Goal: Task Accomplishment & Management: Complete application form

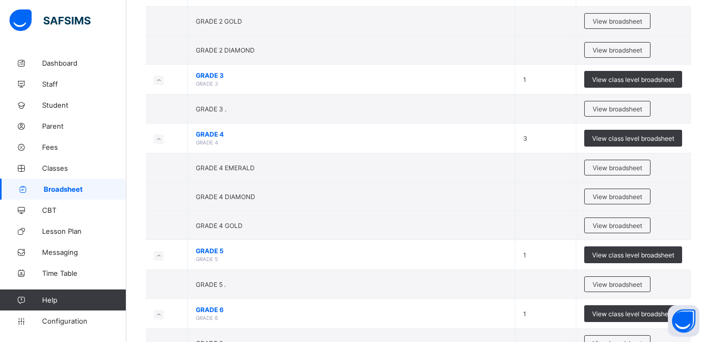
scroll to position [242, 0]
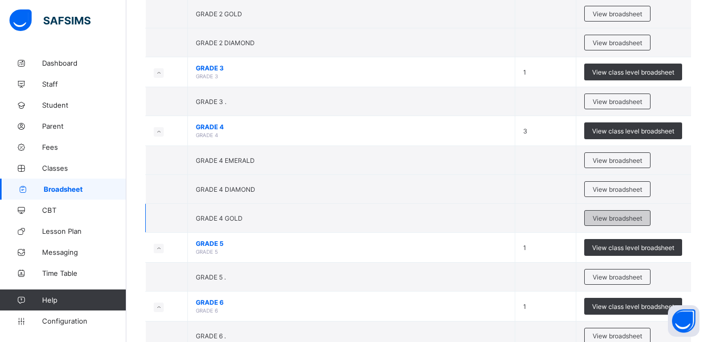
click at [616, 216] on span "View broadsheet" at bounding box center [616, 219] width 49 height 8
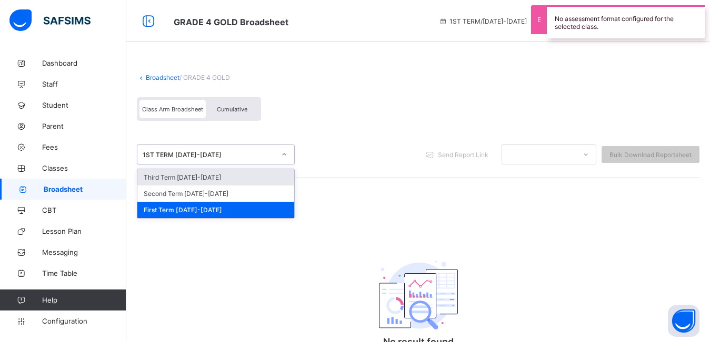
drag, startPoint x: 227, startPoint y: 160, endPoint x: 224, endPoint y: 181, distance: 21.3
click at [224, 165] on div "option Third Term [DATE]-[DATE] focused, 1 of 3. 3 results available. Use Up an…" at bounding box center [216, 155] width 158 height 20
click at [224, 181] on div "Third Term [DATE]-[DATE]" at bounding box center [215, 177] width 157 height 16
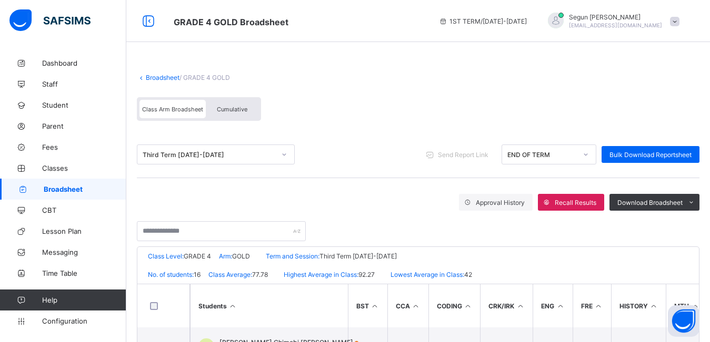
click at [241, 115] on div "Cumulative" at bounding box center [232, 109] width 53 height 18
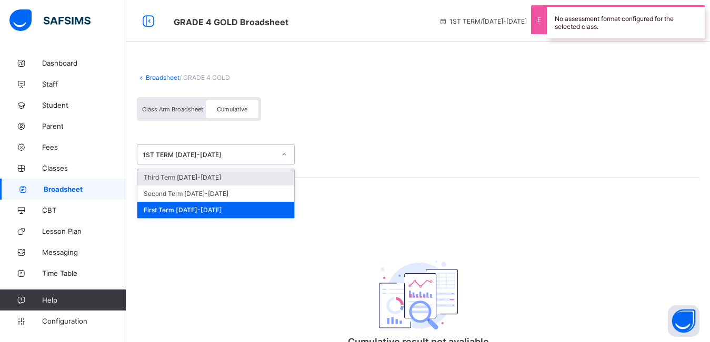
drag, startPoint x: 235, startPoint y: 152, endPoint x: 229, endPoint y: 179, distance: 27.9
click at [229, 165] on div "option Third Term [DATE]-[DATE] focused, 1 of 3. 3 results available. Use Up an…" at bounding box center [216, 155] width 158 height 20
click at [229, 179] on div "Third Term [DATE]-[DATE]" at bounding box center [215, 177] width 157 height 16
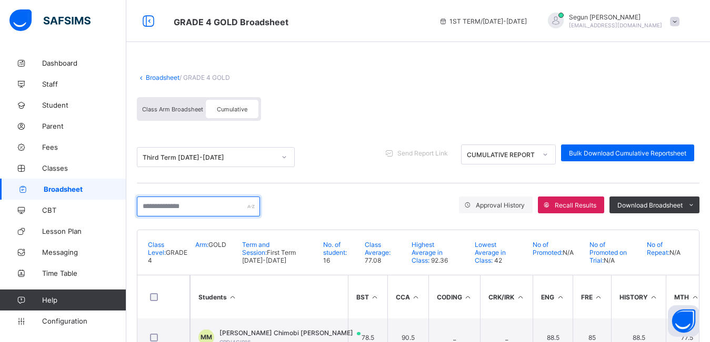
click at [191, 210] on input "text" at bounding box center [198, 207] width 123 height 20
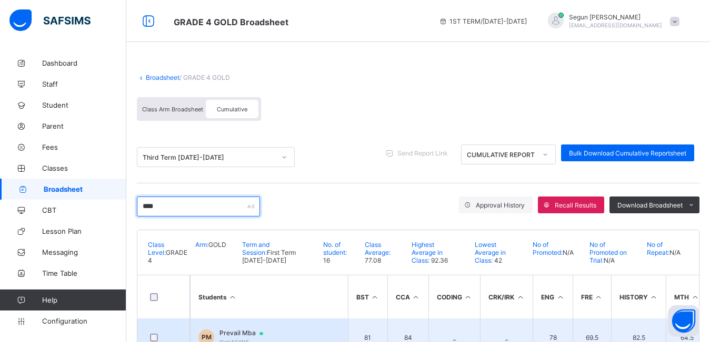
type input "****"
click at [233, 334] on span "Prevail Mba" at bounding box center [246, 333] width 54 height 8
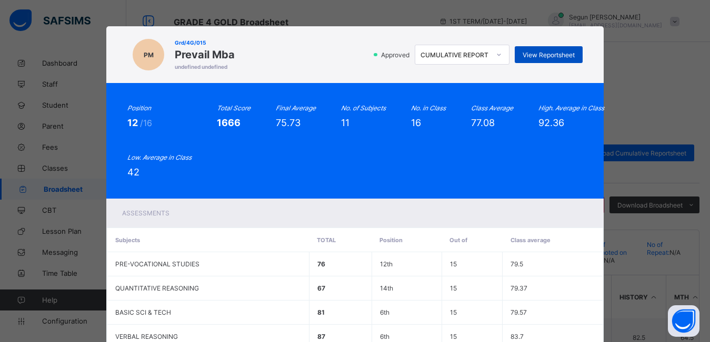
click at [529, 58] on span "View Reportsheet" at bounding box center [548, 55] width 52 height 8
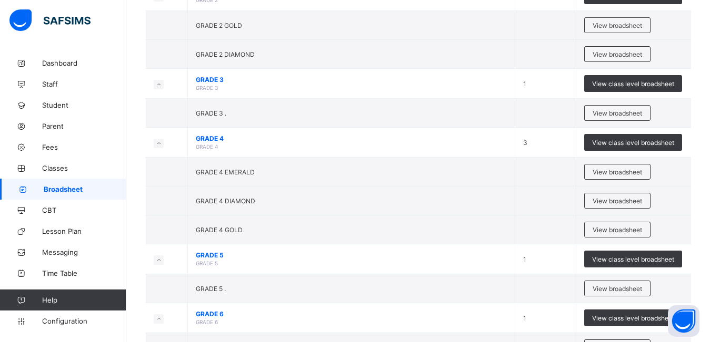
scroll to position [233, 0]
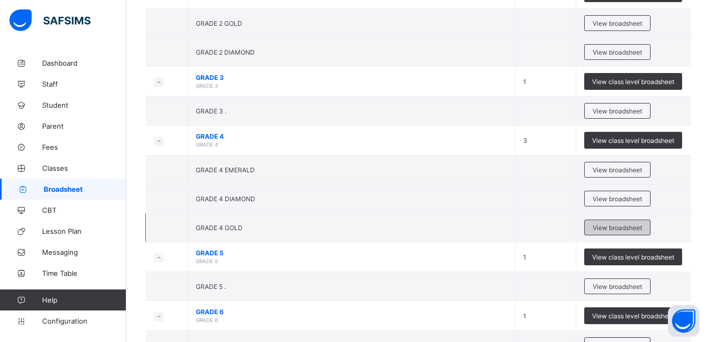
click at [604, 224] on span "View broadsheet" at bounding box center [616, 228] width 49 height 8
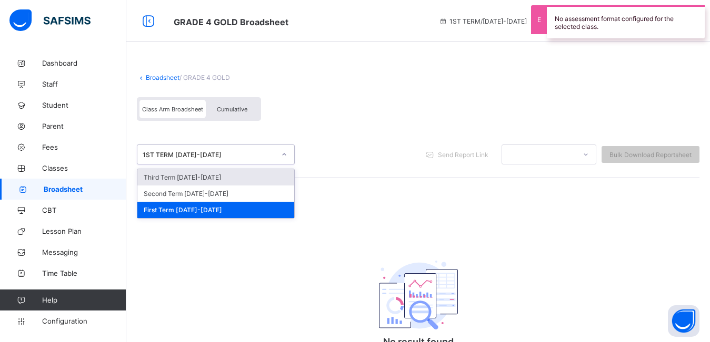
click at [193, 161] on div "1ST TERM [DATE]-[DATE]" at bounding box center [205, 154] width 137 height 15
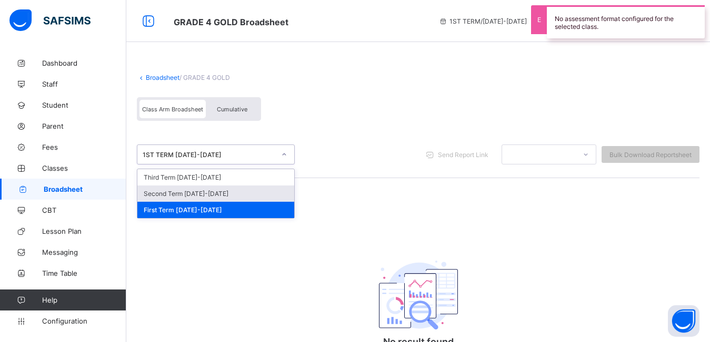
click at [193, 187] on div "Second Term [DATE]-[DATE]" at bounding box center [215, 194] width 157 height 16
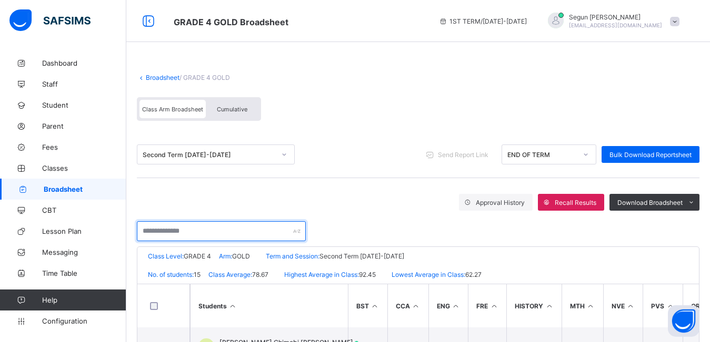
click at [192, 229] on input "text" at bounding box center [221, 231] width 169 height 20
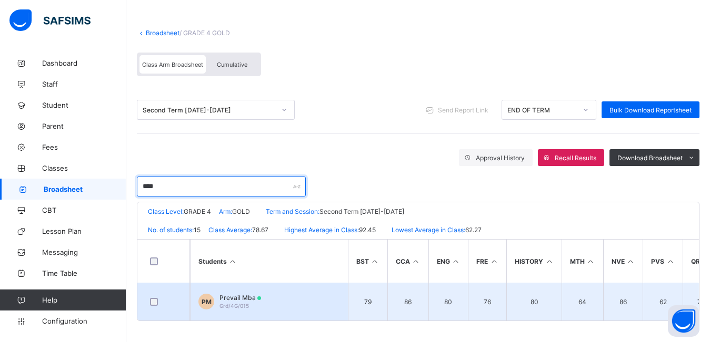
type input "****"
click at [230, 297] on span "Prevail Mba" at bounding box center [240, 298] width 42 height 8
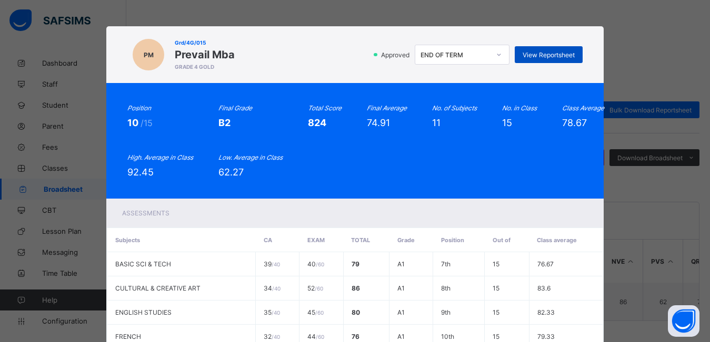
click at [531, 54] on span "View Reportsheet" at bounding box center [548, 55] width 52 height 8
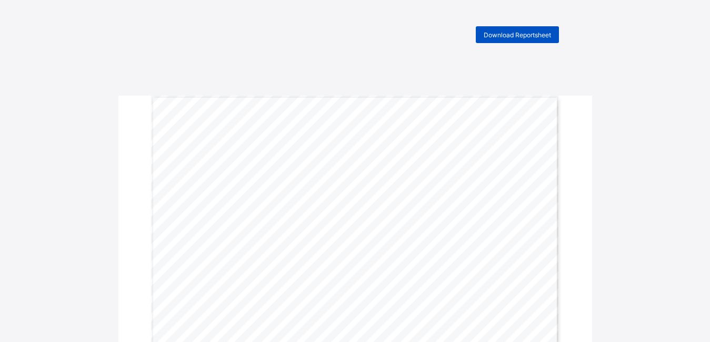
click at [542, 35] on span "Download Reportsheet" at bounding box center [516, 35] width 67 height 8
click at [499, 36] on span "Download Reportsheet" at bounding box center [516, 35] width 67 height 8
click at [508, 38] on span "Download Reportsheet" at bounding box center [516, 35] width 67 height 8
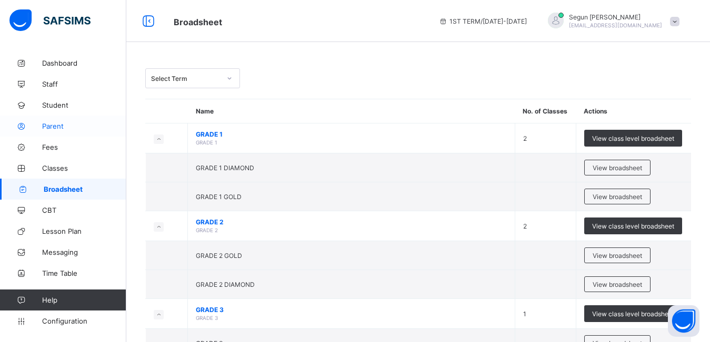
click at [56, 129] on span "Parent" at bounding box center [84, 126] width 84 height 8
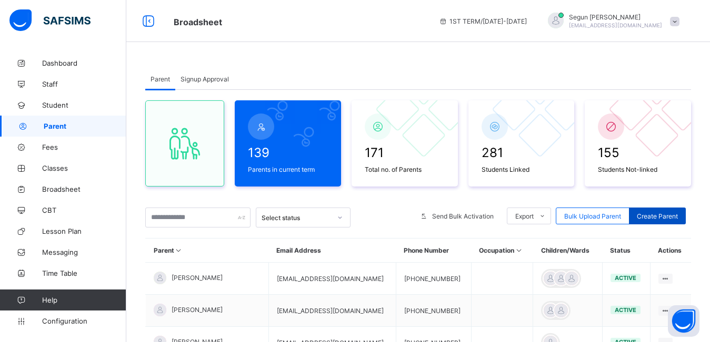
click at [664, 215] on span "Create Parent" at bounding box center [657, 217] width 41 height 8
select select "**"
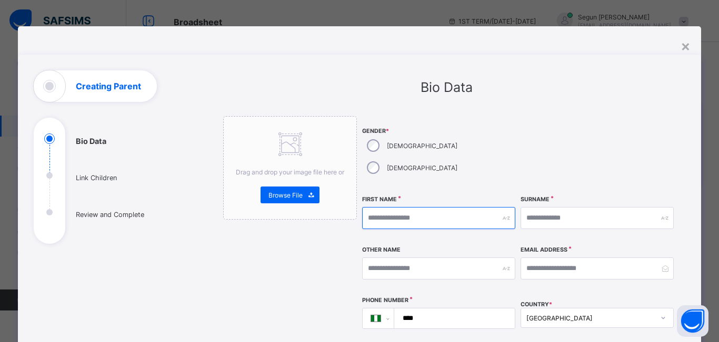
click at [391, 207] on input "text" at bounding box center [438, 218] width 153 height 22
type input "*********"
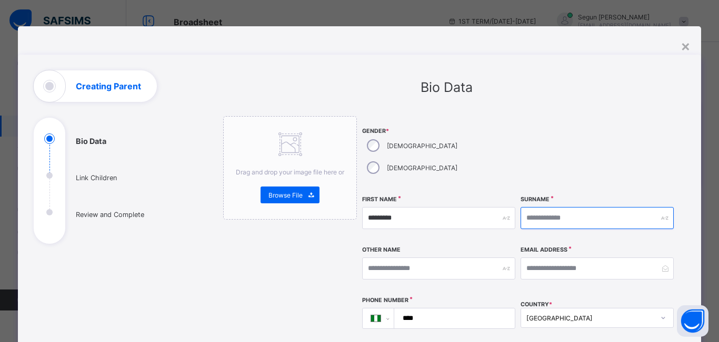
click at [525, 207] on input "text" at bounding box center [596, 218] width 153 height 22
type input "***"
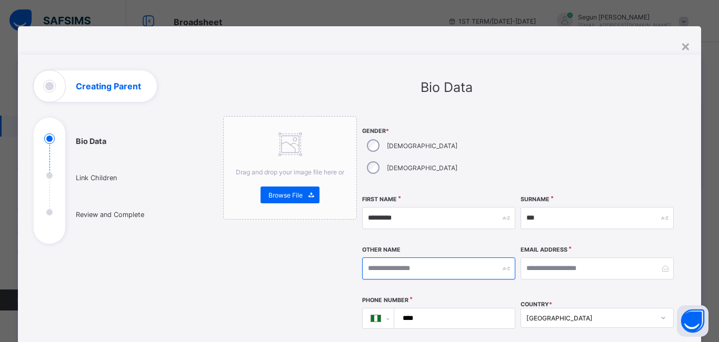
click at [454, 258] on input "text" at bounding box center [438, 269] width 153 height 22
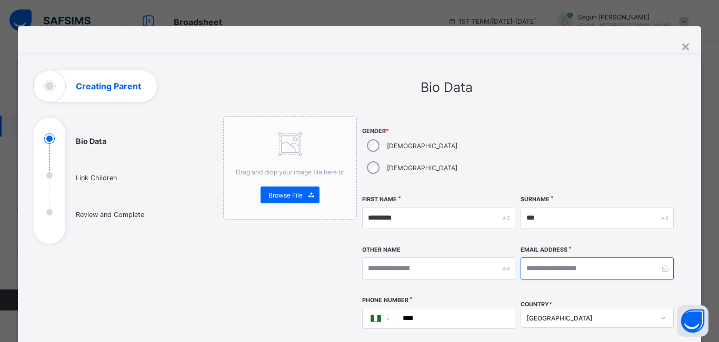
click at [524, 258] on input "email" at bounding box center [596, 269] width 153 height 22
type input "**********"
click at [445, 309] on input "****" at bounding box center [452, 319] width 112 height 20
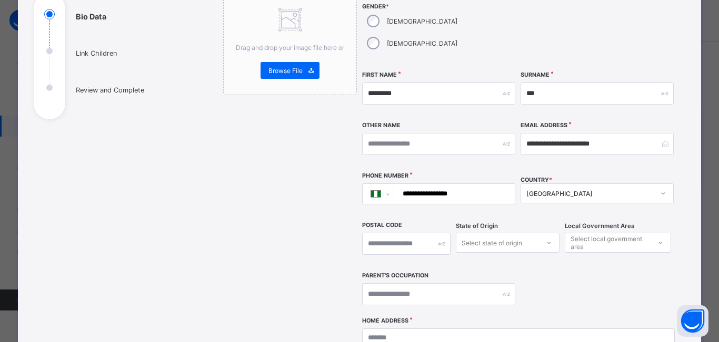
scroll to position [135, 0]
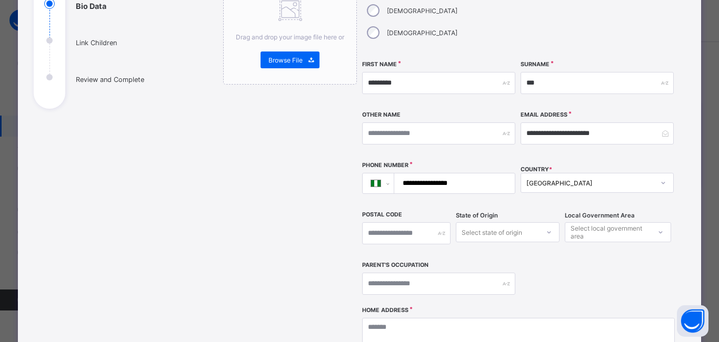
type input "**********"
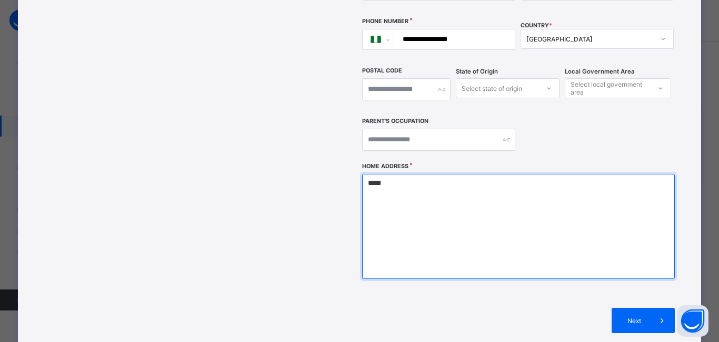
scroll to position [313, 0]
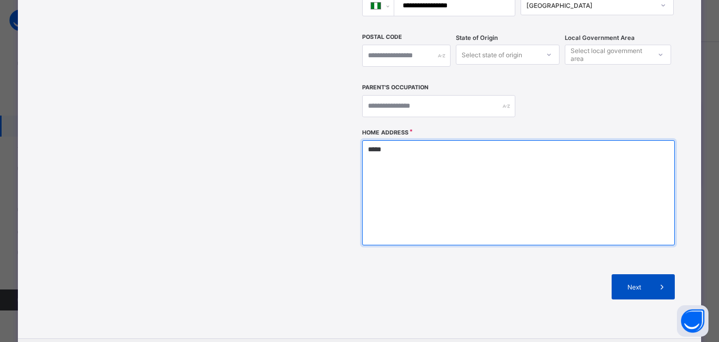
type textarea "*****"
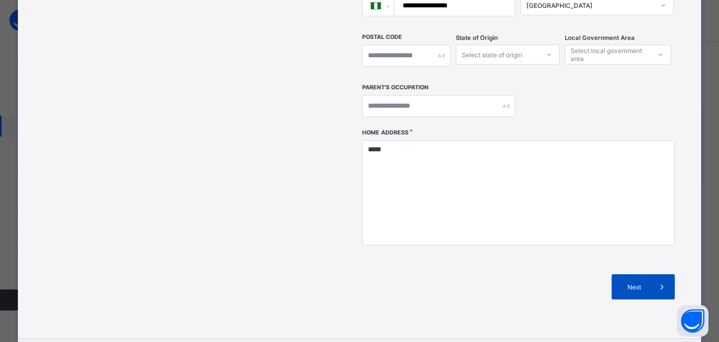
click at [630, 284] on span "Next" at bounding box center [634, 288] width 30 height 8
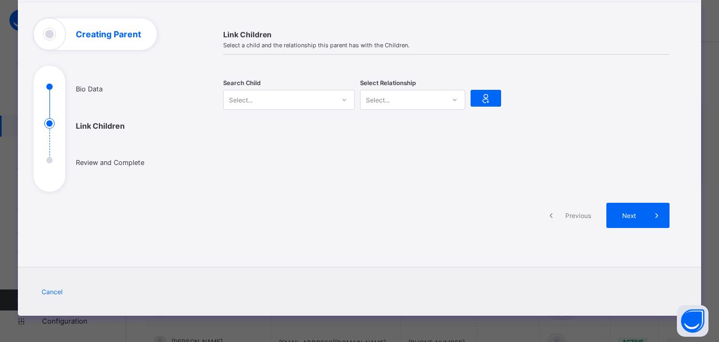
click at [308, 104] on div "Select..." at bounding box center [279, 100] width 110 height 15
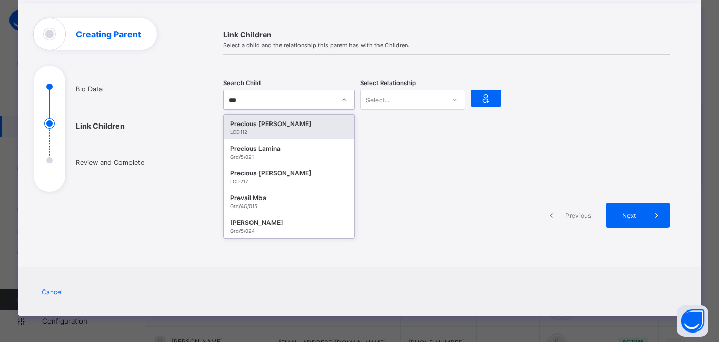
type input "****"
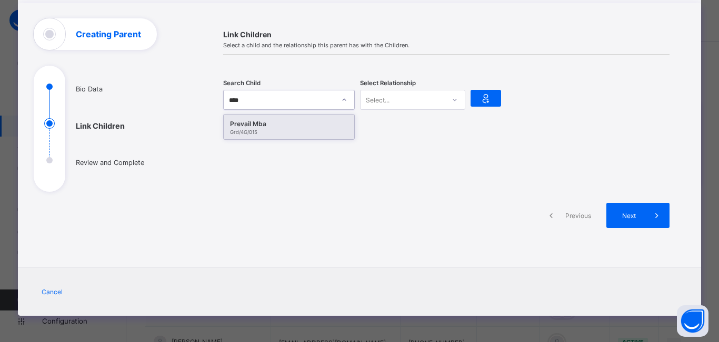
click at [289, 138] on div "Prevail Mba Grd/4G/015" at bounding box center [289, 127] width 130 height 25
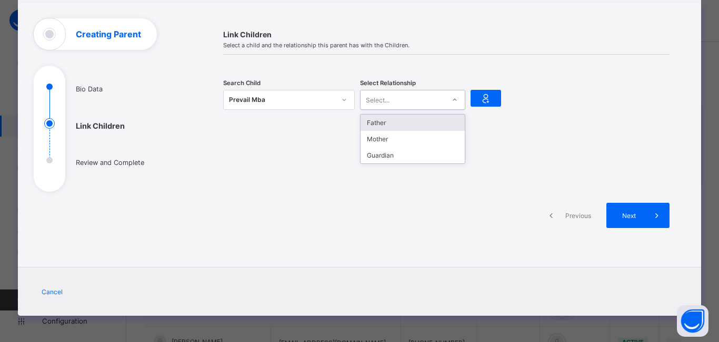
click at [381, 105] on div "Select..." at bounding box center [378, 100] width 24 height 20
click at [383, 122] on div "Father" at bounding box center [412, 123] width 104 height 16
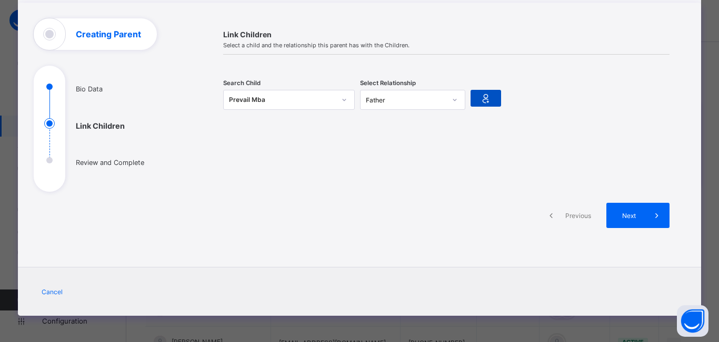
click at [478, 97] on icon at bounding box center [485, 98] width 15 height 13
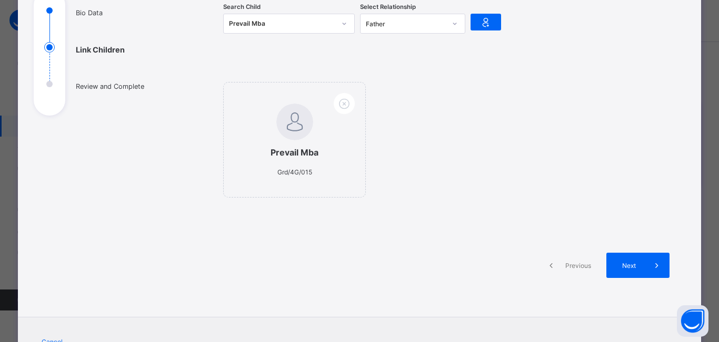
scroll to position [178, 0]
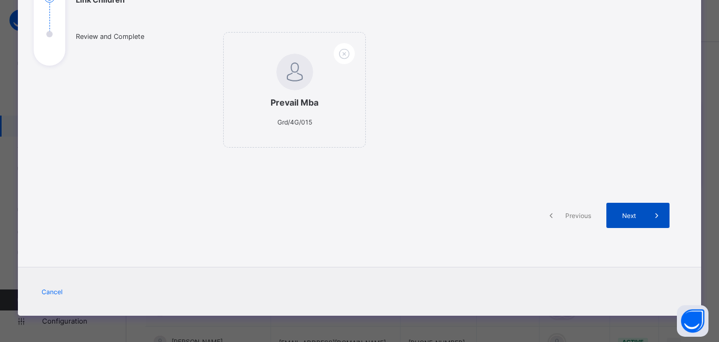
click at [632, 224] on div "Next" at bounding box center [637, 215] width 63 height 25
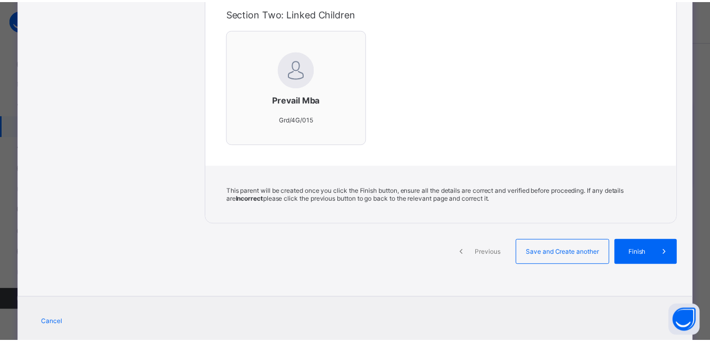
scroll to position [324, 0]
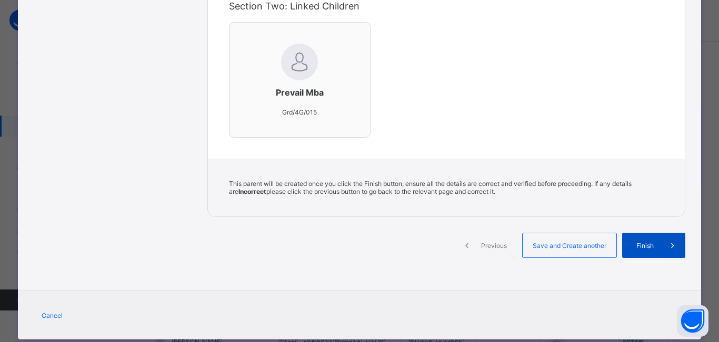
click at [644, 245] on span "Finish" at bounding box center [645, 246] width 30 height 8
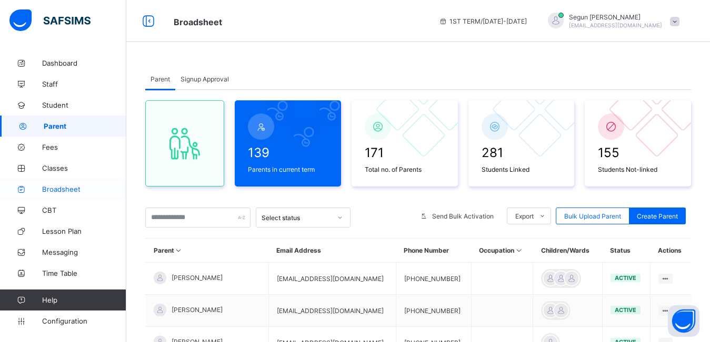
click at [56, 190] on span "Broadsheet" at bounding box center [84, 189] width 84 height 8
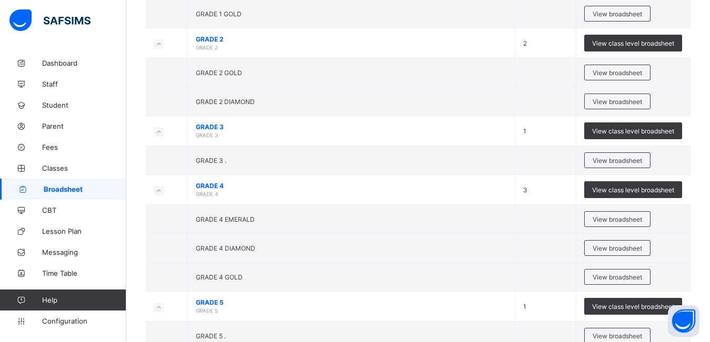
scroll to position [185, 0]
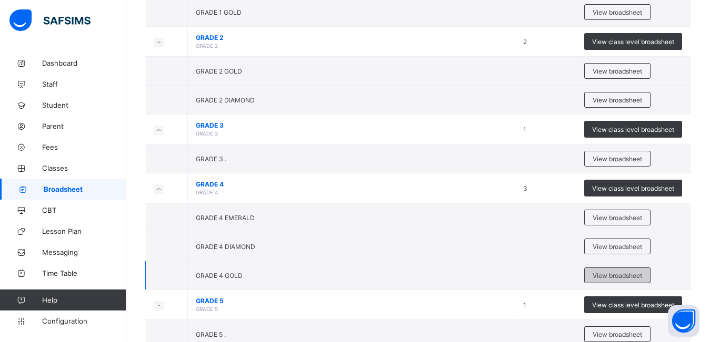
click at [605, 280] on div "View broadsheet" at bounding box center [617, 276] width 66 height 16
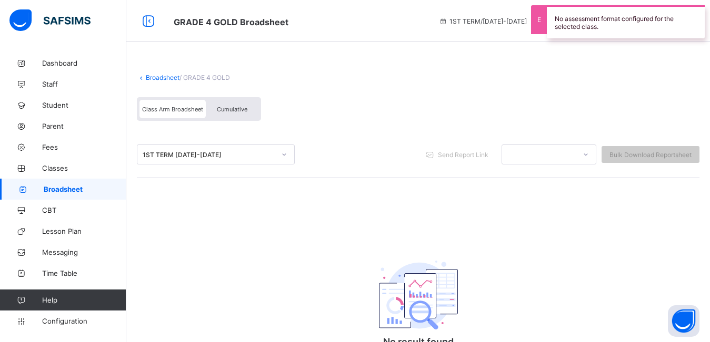
click at [234, 103] on div "Cumulative" at bounding box center [232, 109] width 53 height 18
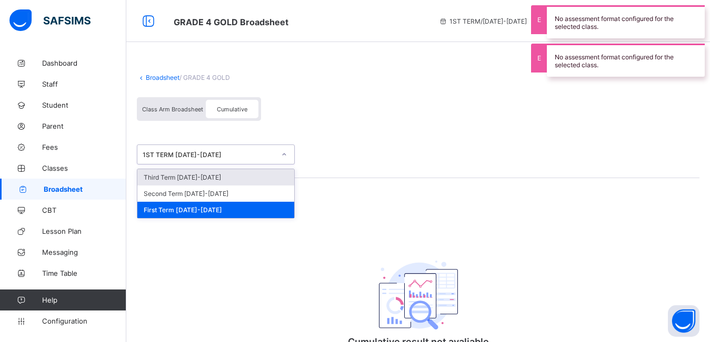
click at [203, 153] on div "1ST TERM [DATE]-[DATE]" at bounding box center [209, 155] width 133 height 8
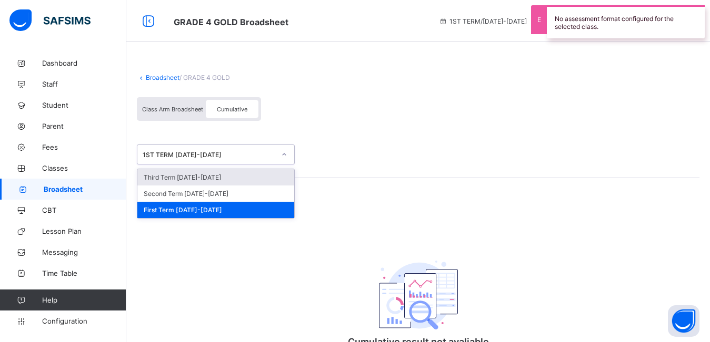
click at [214, 176] on div "Third Term [DATE]-[DATE]" at bounding box center [215, 177] width 157 height 16
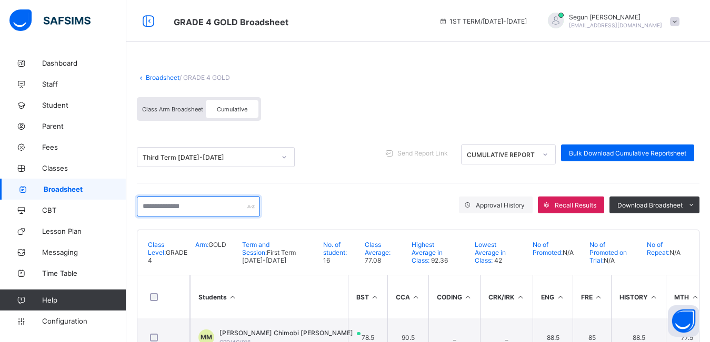
click at [198, 210] on input "text" at bounding box center [198, 207] width 123 height 20
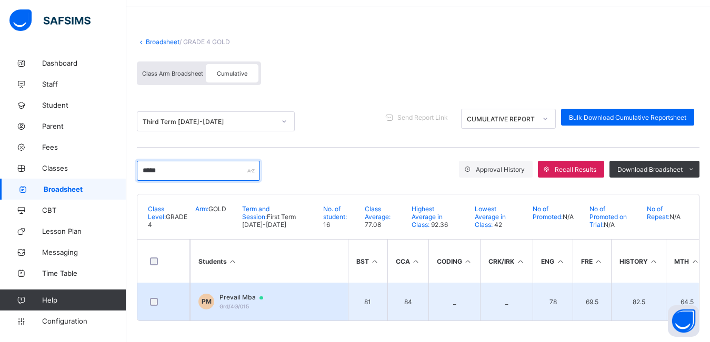
type input "*****"
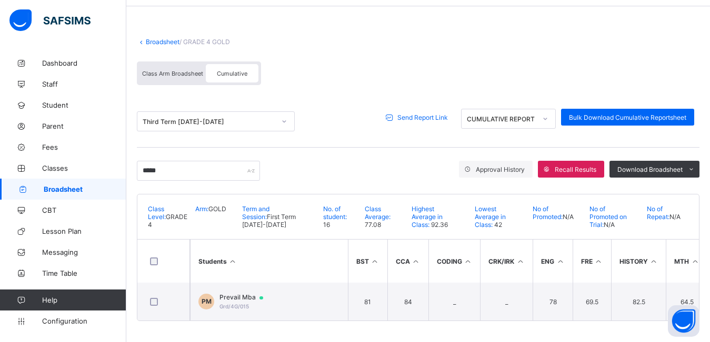
click at [423, 114] on span "Send Report Link" at bounding box center [422, 118] width 50 height 8
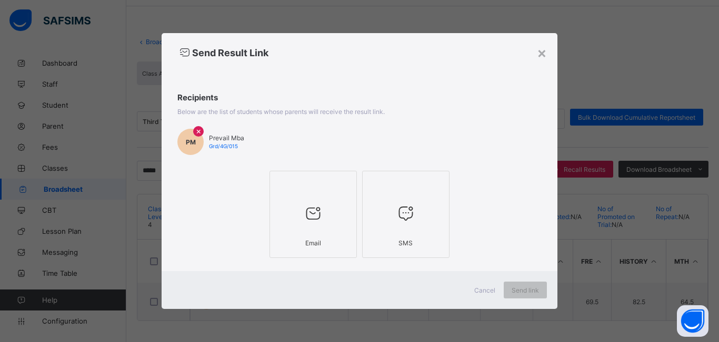
click at [324, 181] on div at bounding box center [313, 185] width 76 height 16
click at [521, 287] on span "Send link" at bounding box center [524, 291] width 27 height 8
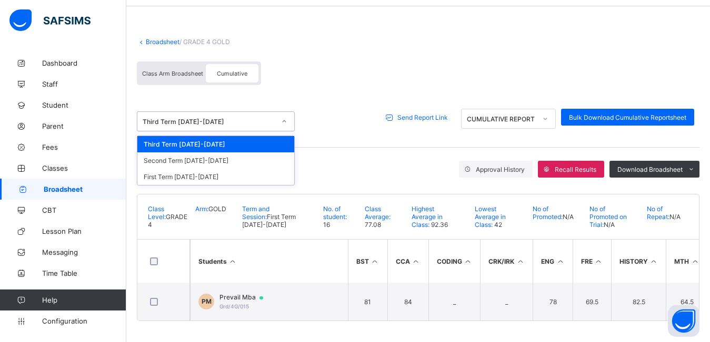
click at [173, 119] on div "Third Term [DATE]-[DATE]" at bounding box center [209, 122] width 133 height 8
click at [180, 158] on div "Second Term [DATE]-[DATE]" at bounding box center [215, 161] width 157 height 16
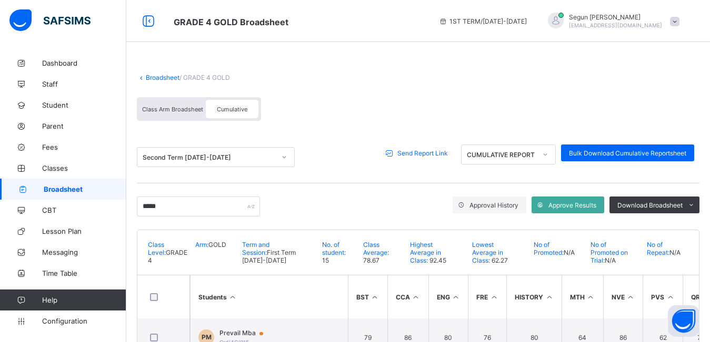
click at [420, 153] on span "Send Report Link" at bounding box center [422, 153] width 50 height 8
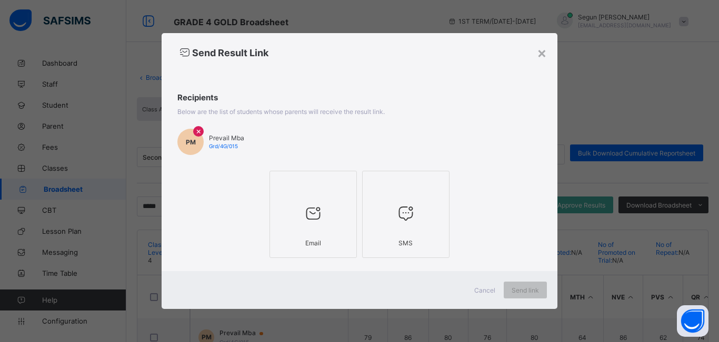
click at [335, 186] on div at bounding box center [313, 185] width 76 height 16
click at [520, 287] on span "Send link" at bounding box center [524, 291] width 27 height 8
